Goal: Check status

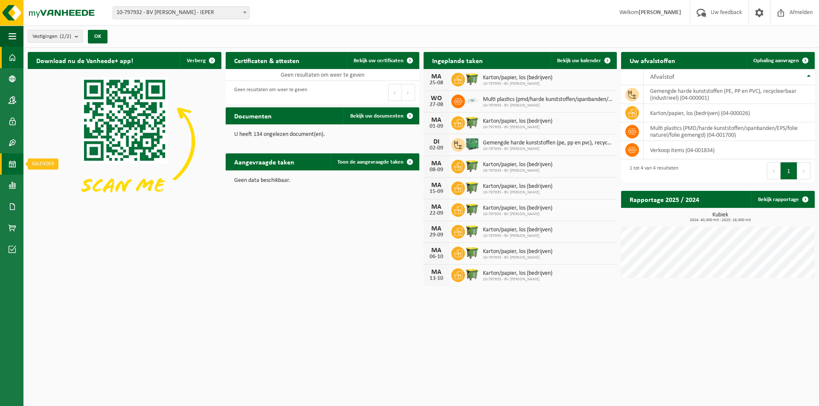
click at [13, 169] on span at bounding box center [13, 163] width 8 height 21
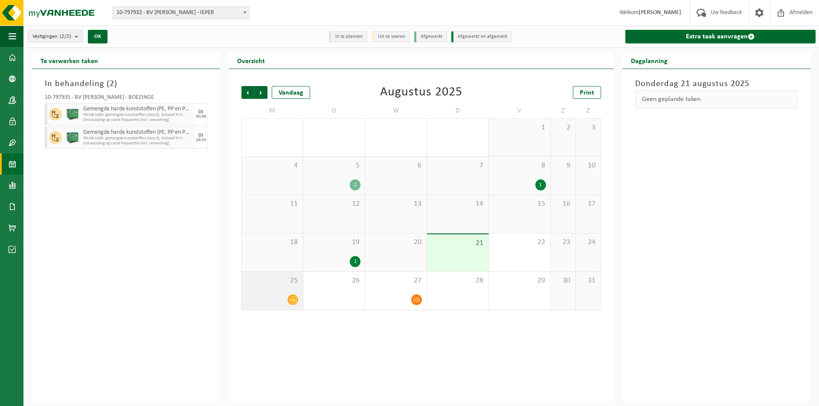
click at [296, 291] on div "25" at bounding box center [272, 291] width 61 height 38
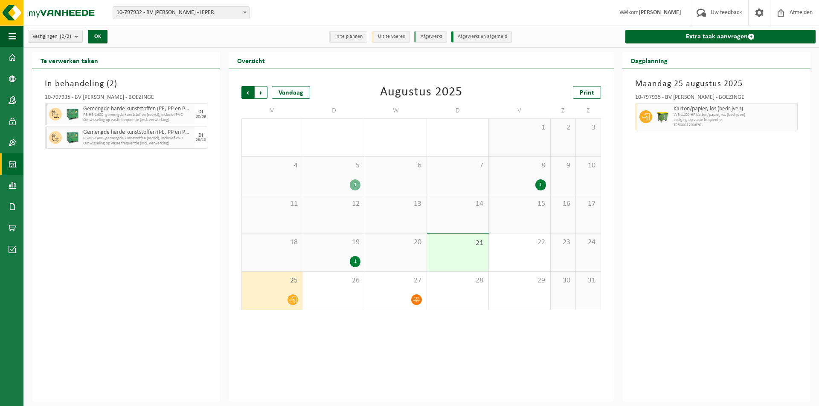
click at [262, 94] on span "Volgende" at bounding box center [261, 92] width 13 height 13
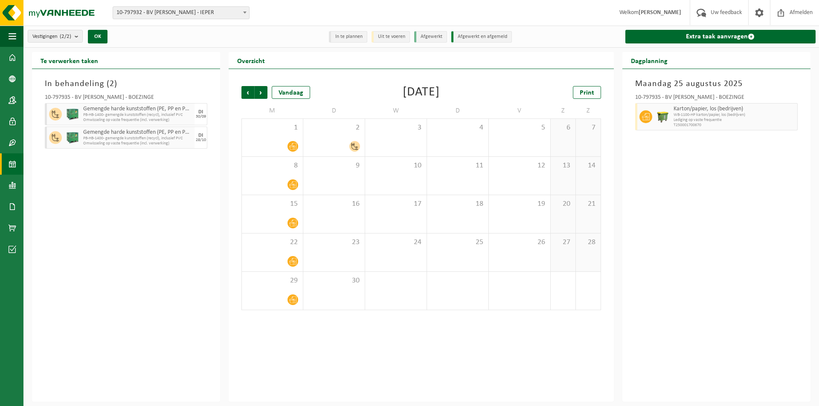
click at [262, 94] on span "Volgende" at bounding box center [261, 92] width 13 height 13
click at [110, 188] on div "In behandeling ( 2 ) 10-797935 - BV STEFAN ROUSSEEUW - BOEZINGE Gemengde harde …" at bounding box center [126, 235] width 188 height 333
